Goal: Register for event/course: Sign up to attend an event or enroll in a course

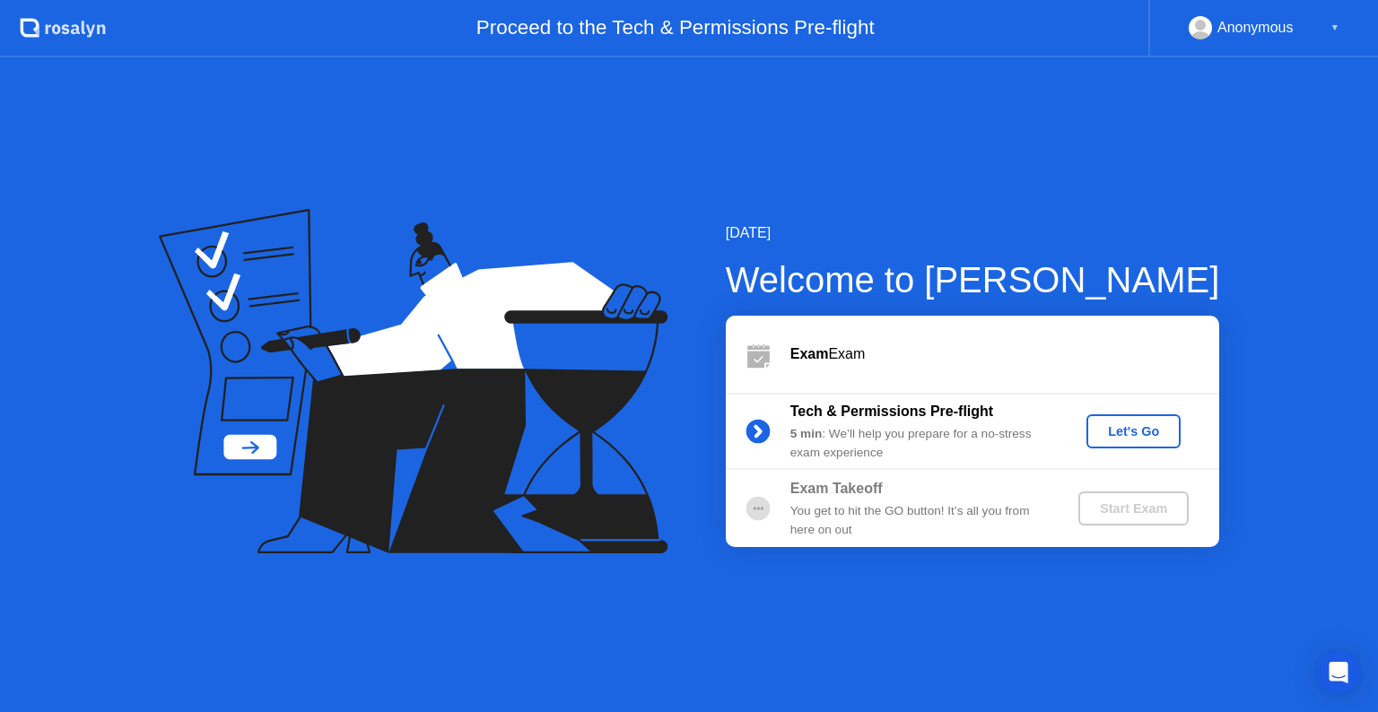
click at [1132, 435] on div "Let's Go" at bounding box center [1134, 431] width 80 height 14
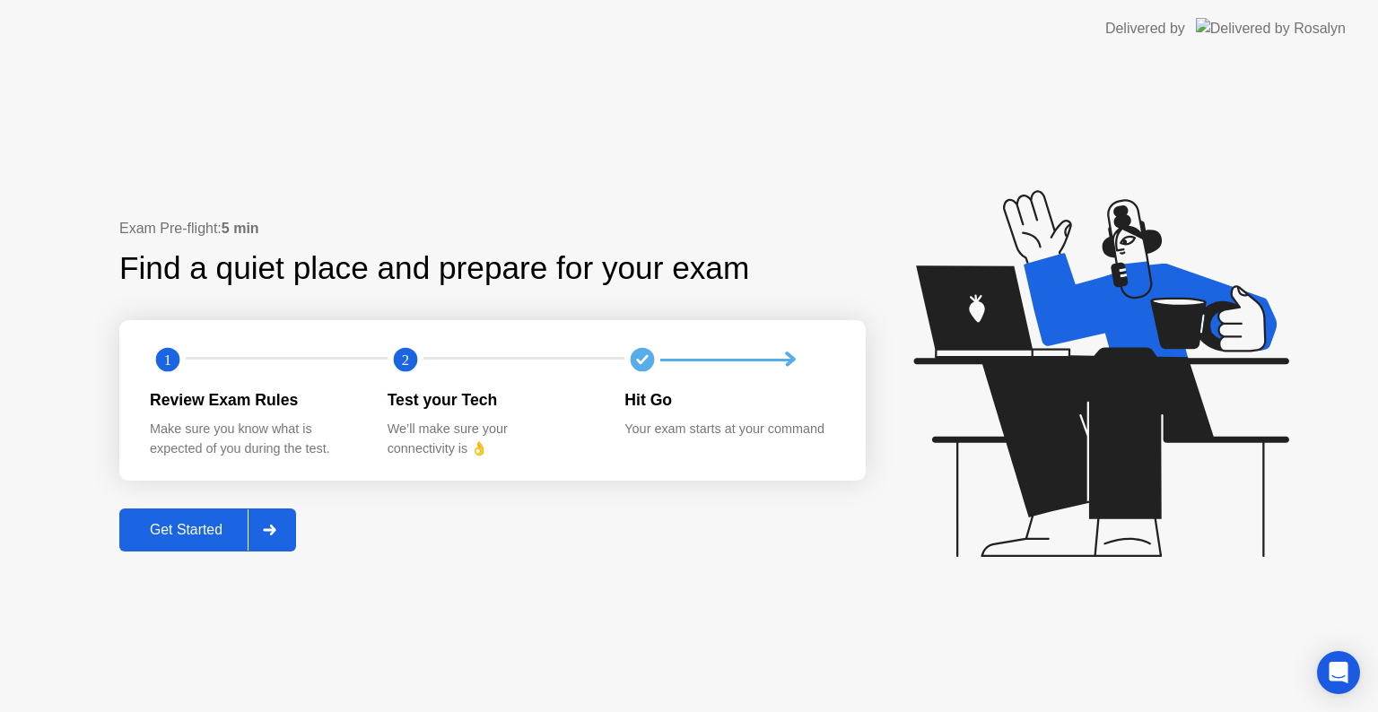
click at [185, 522] on div "Get Started" at bounding box center [186, 530] width 123 height 16
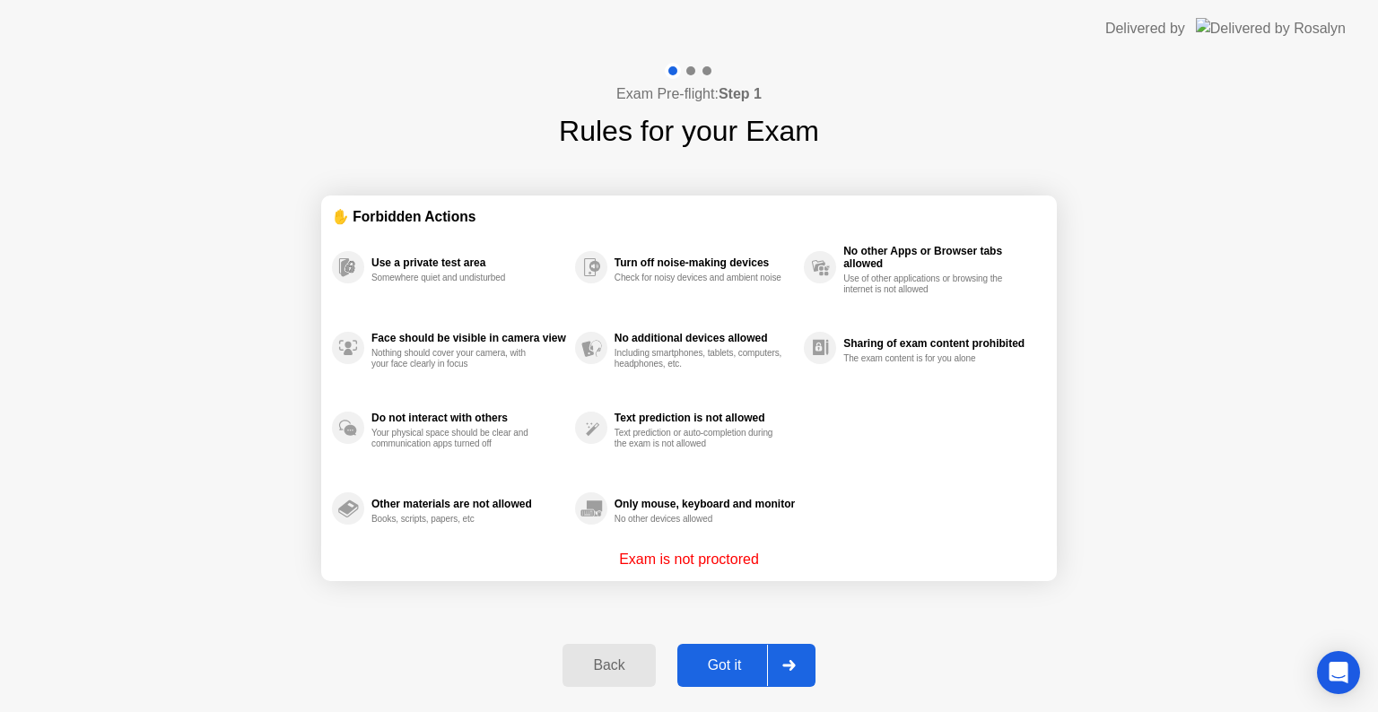
click at [707, 659] on div "Got it" at bounding box center [725, 666] width 84 height 16
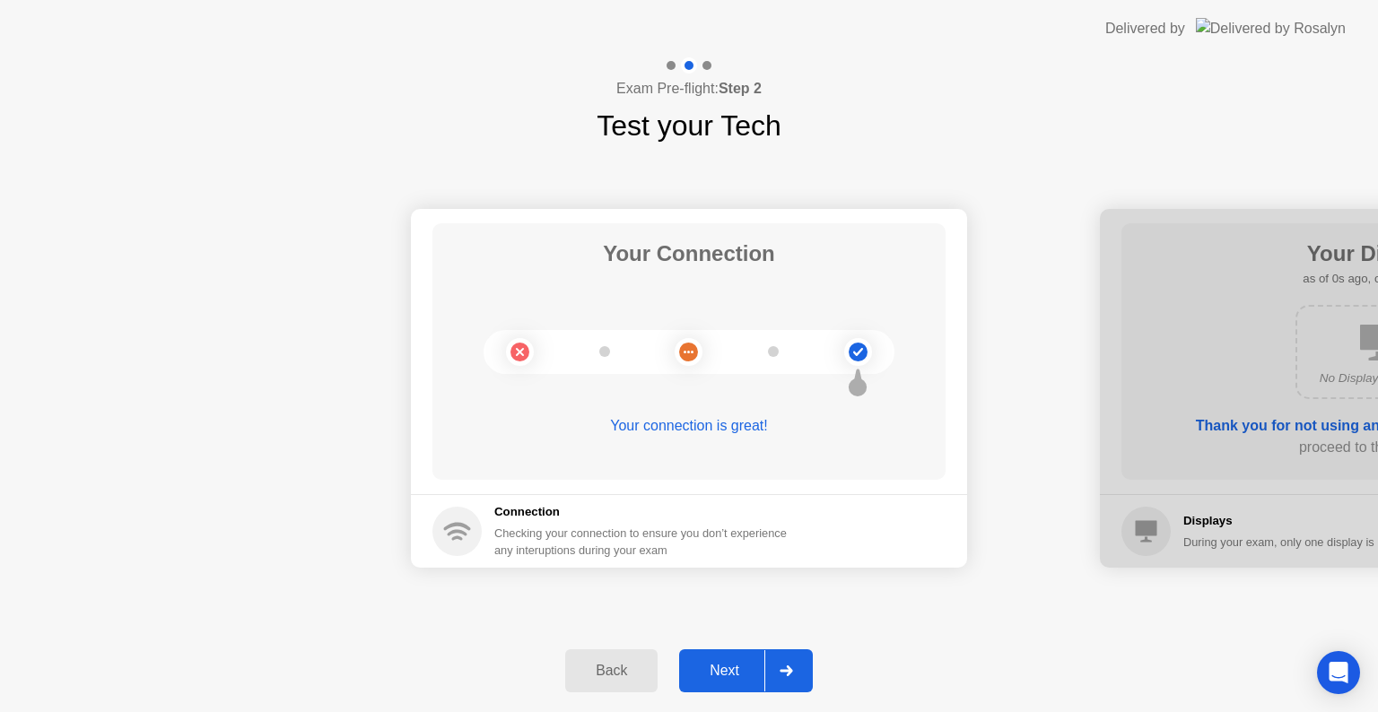
click at [718, 676] on div "Next" at bounding box center [725, 671] width 80 height 16
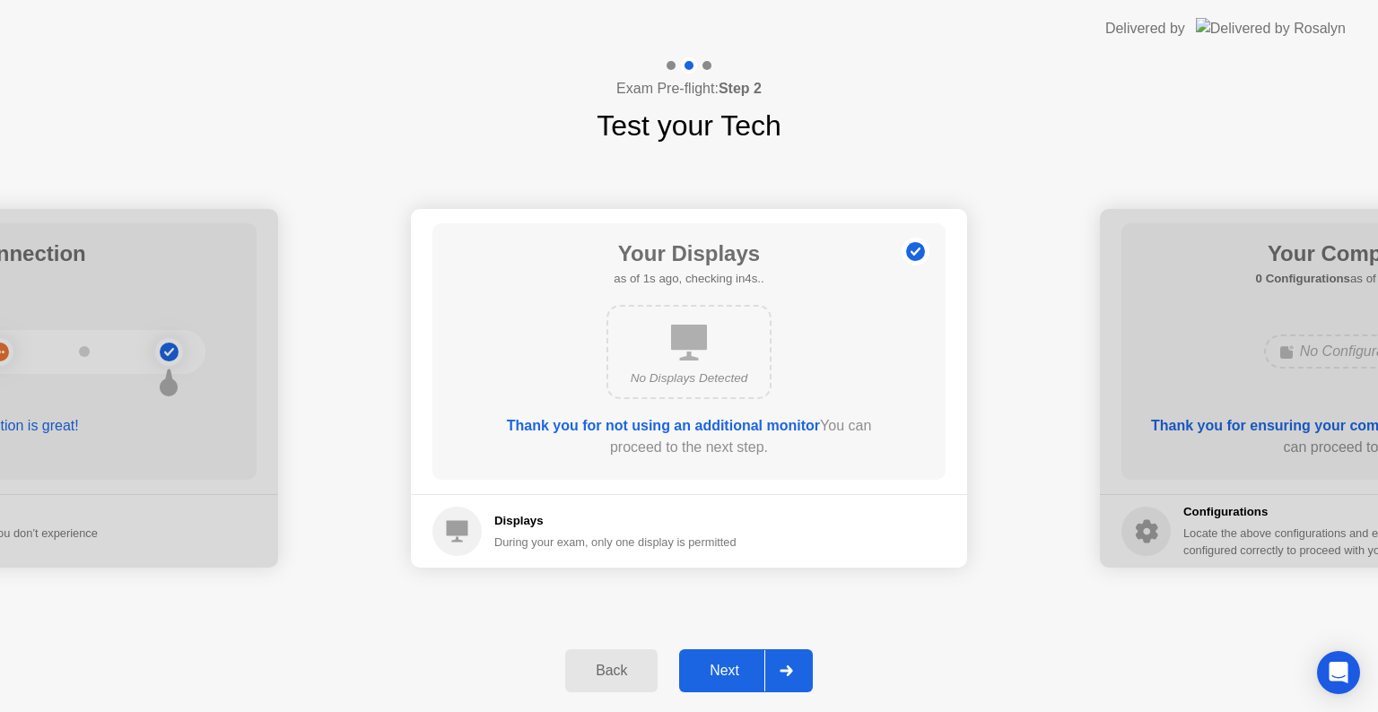
click at [718, 676] on div "Next" at bounding box center [725, 671] width 80 height 16
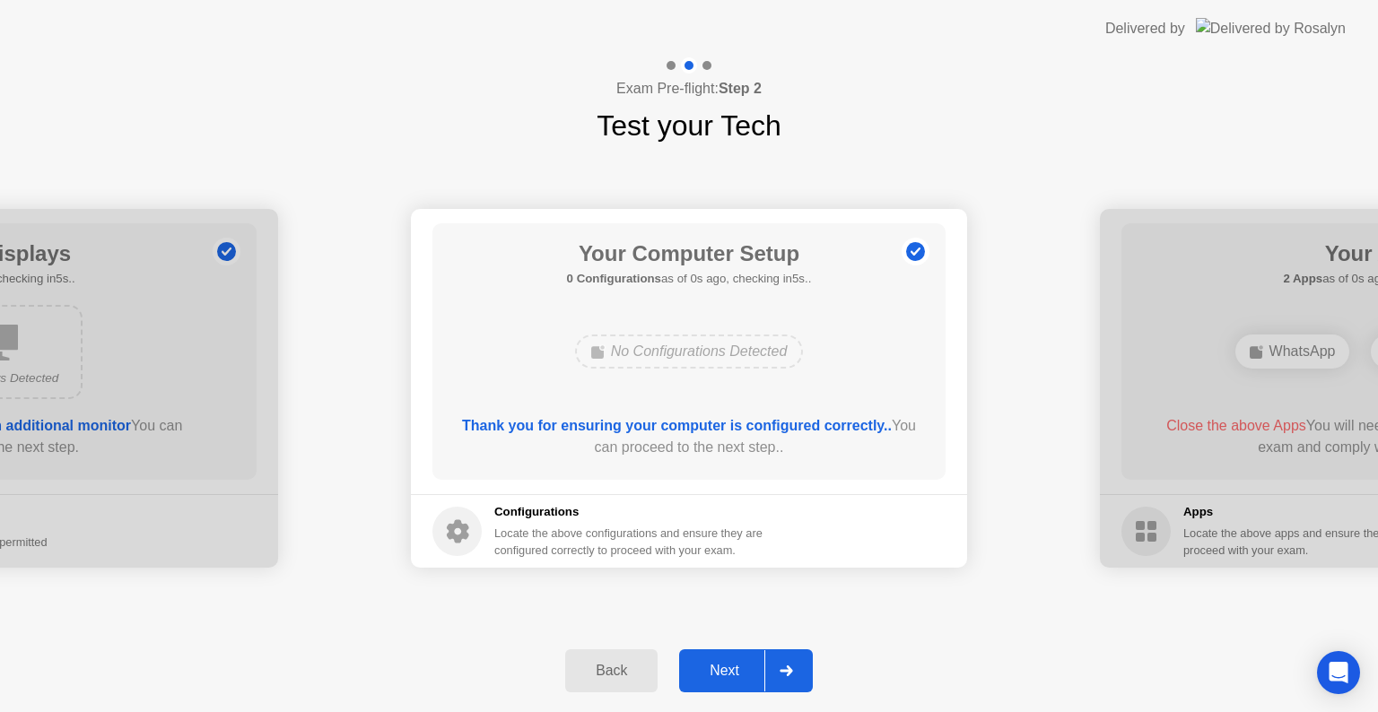
click at [718, 676] on div "Next" at bounding box center [725, 671] width 80 height 16
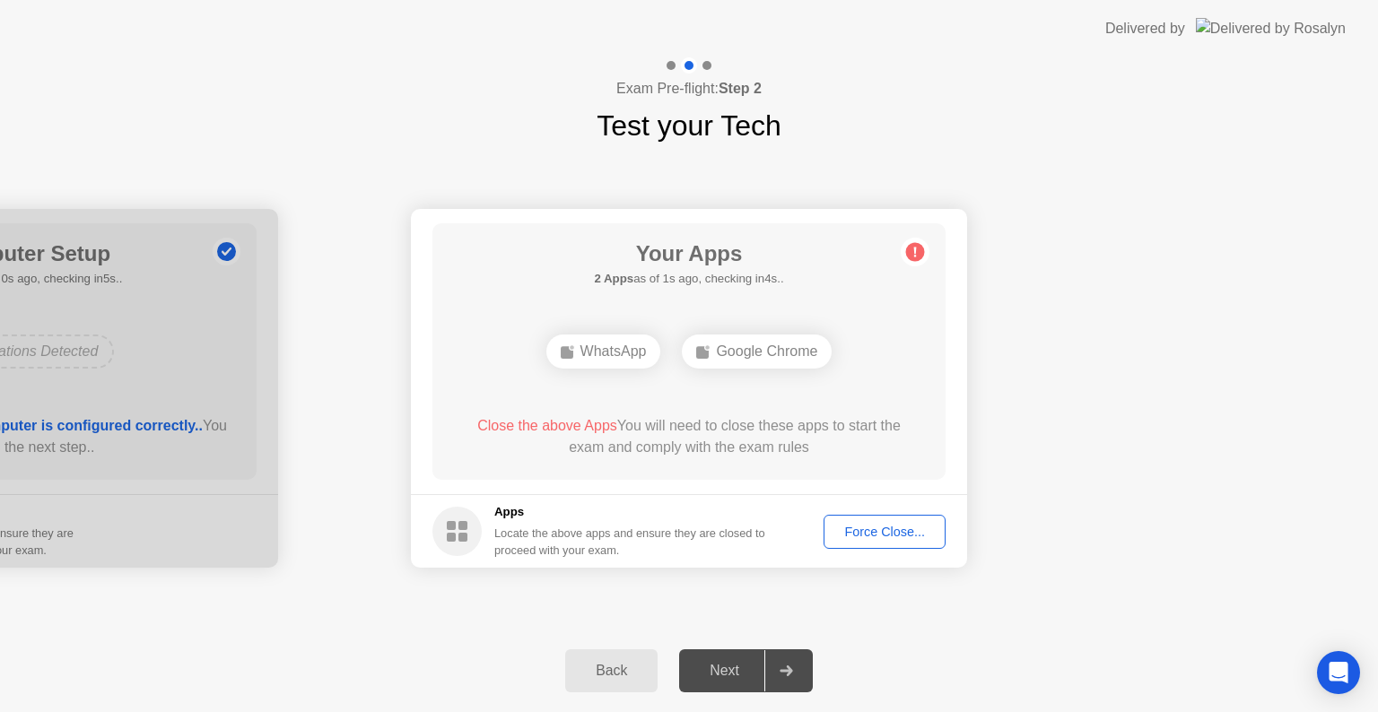
click at [858, 545] on button "Force Close..." at bounding box center [885, 532] width 122 height 34
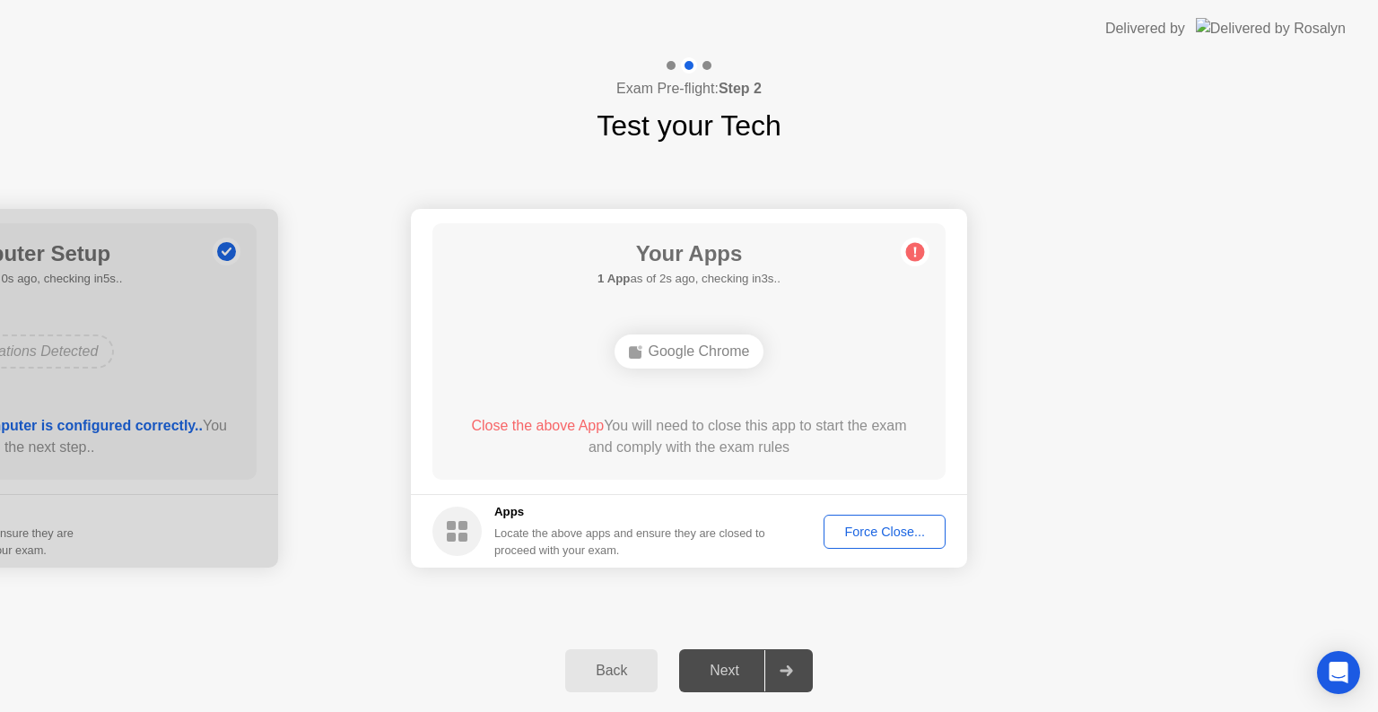
click at [868, 538] on div "Force Close..." at bounding box center [884, 532] width 109 height 14
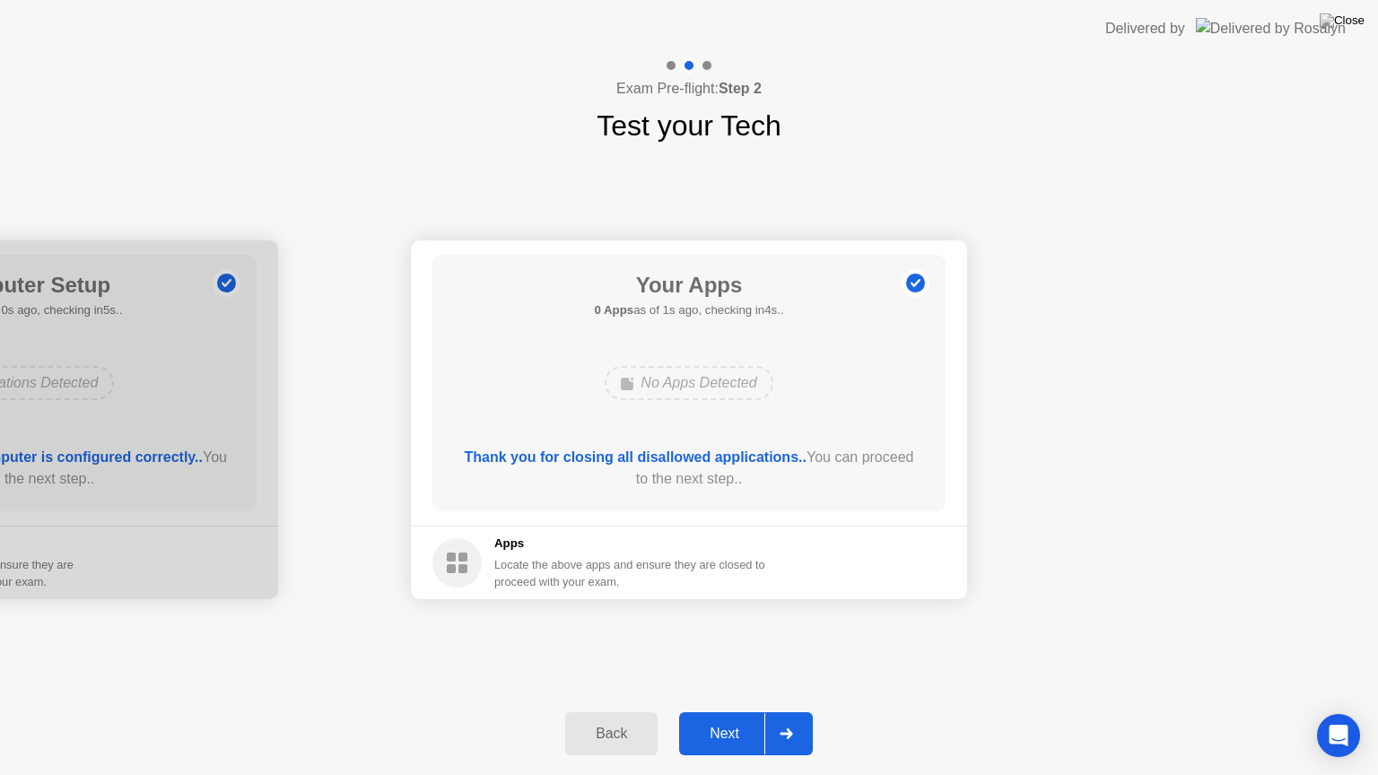
click at [736, 711] on button "Next" at bounding box center [746, 733] width 134 height 43
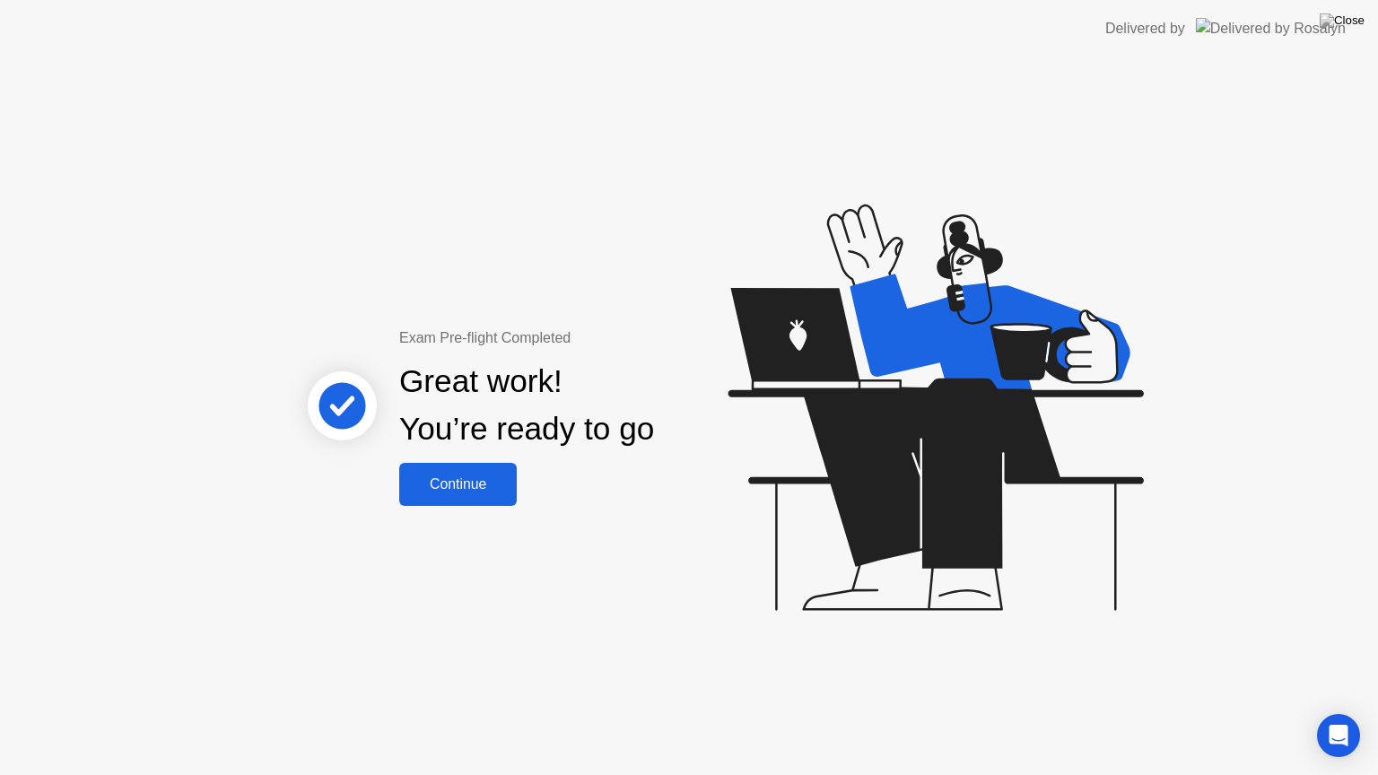
click at [493, 489] on div "Continue" at bounding box center [458, 484] width 107 height 16
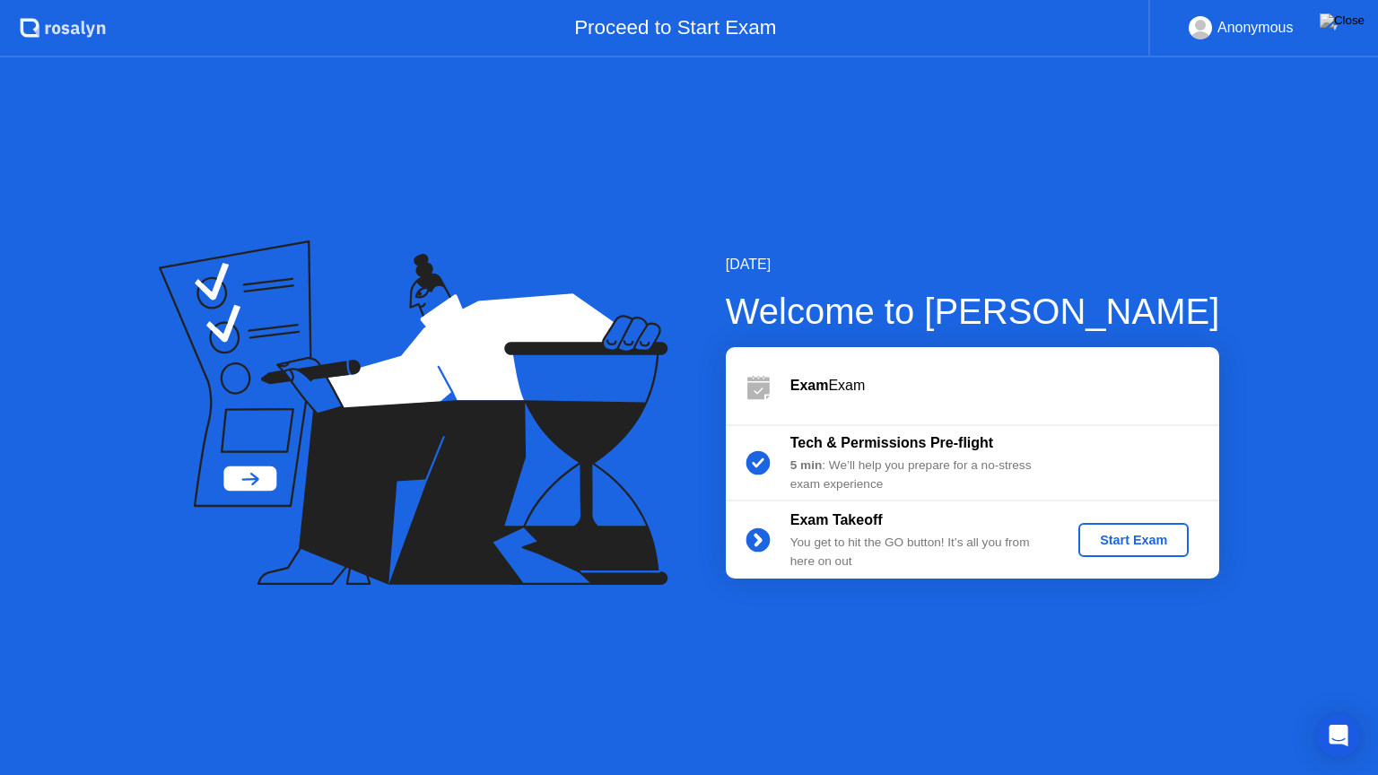
click at [1118, 551] on button "Start Exam" at bounding box center [1133, 540] width 110 height 34
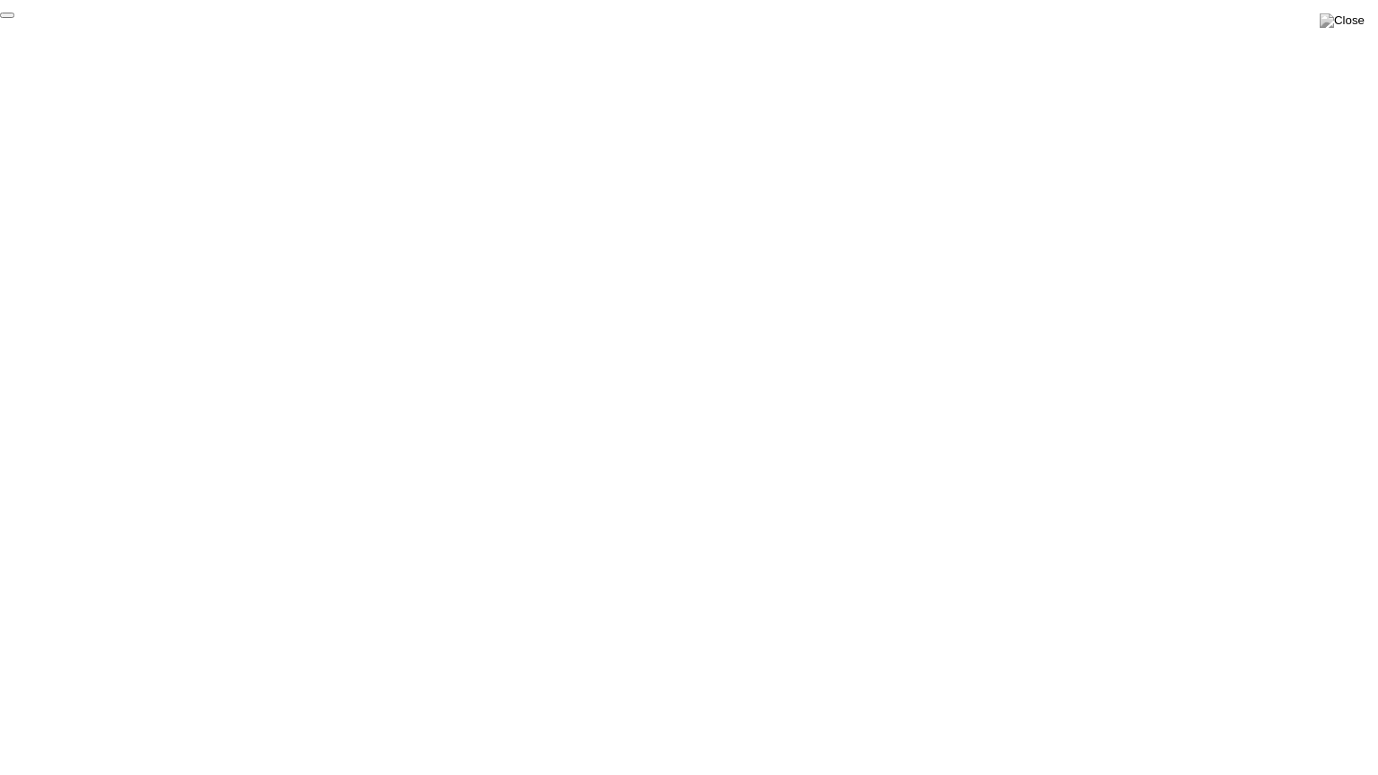
click at [14, 18] on button "End Proctoring Session" at bounding box center [7, 15] width 14 height 5
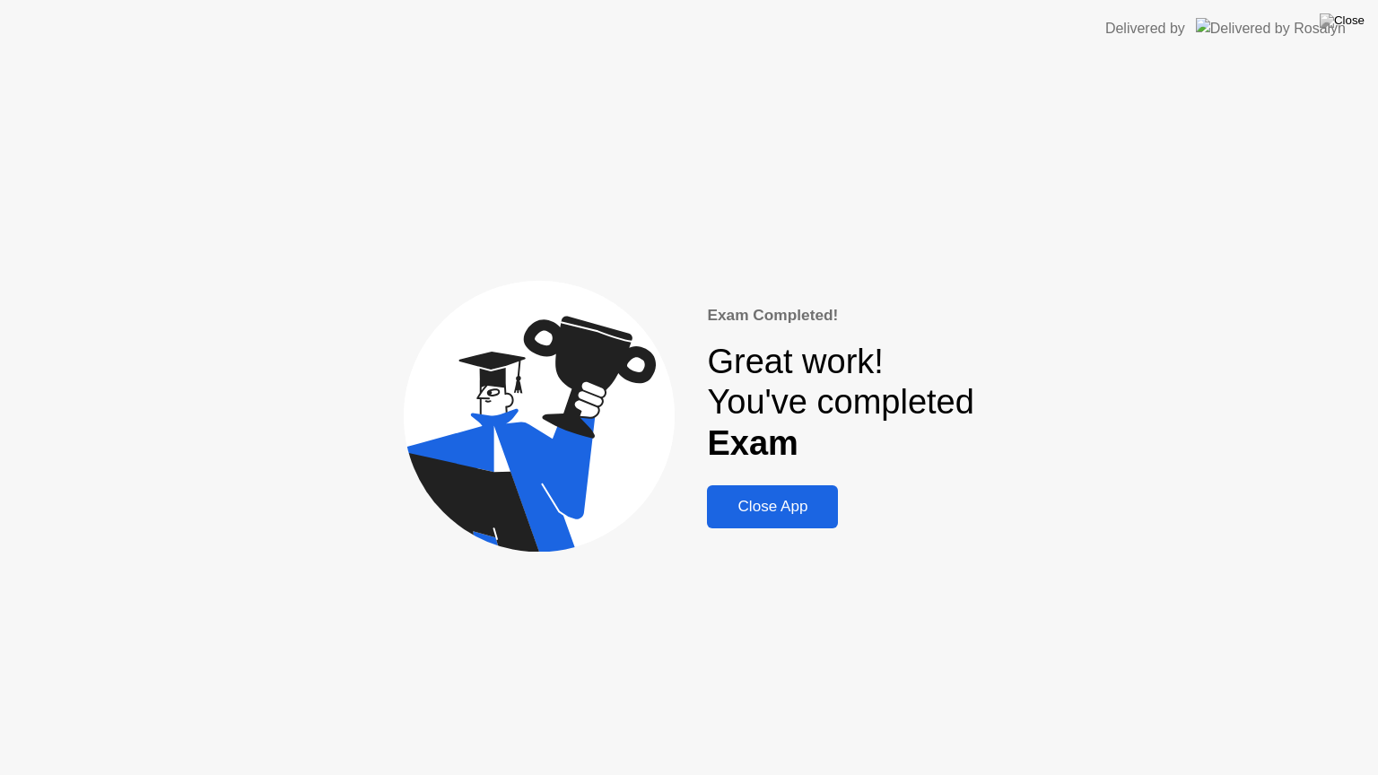
click at [762, 501] on div "Close App" at bounding box center [772, 507] width 120 height 18
